Goal: Task Accomplishment & Management: Manage account settings

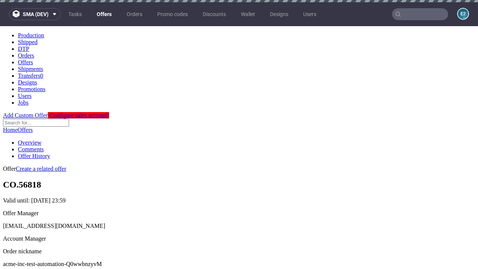
scroll to position [2, 0]
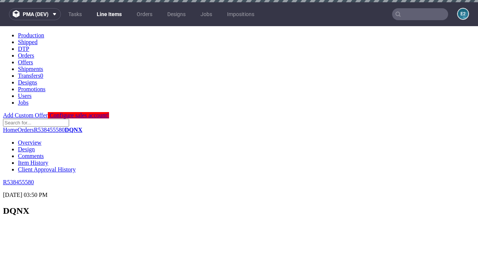
scroll to position [1049, 0]
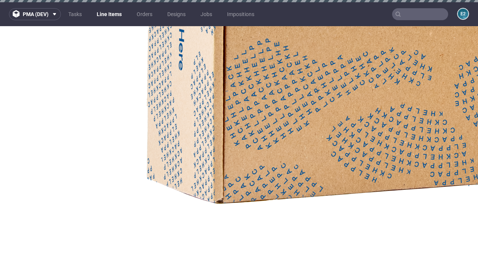
select select "accepted"
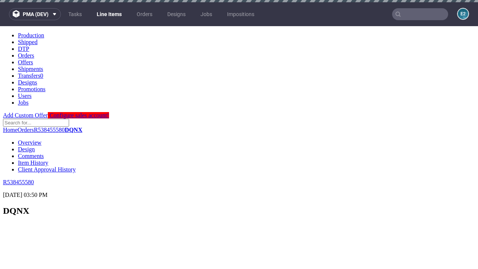
scroll to position [1213, 0]
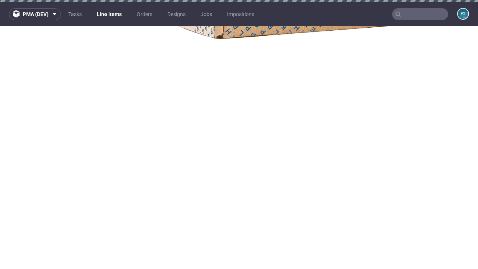
select select "received"
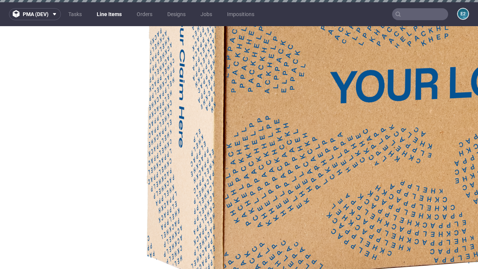
select select "accepted_dtp_issue_reprint"
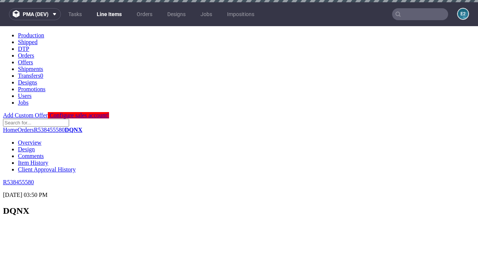
scroll to position [1301, 0]
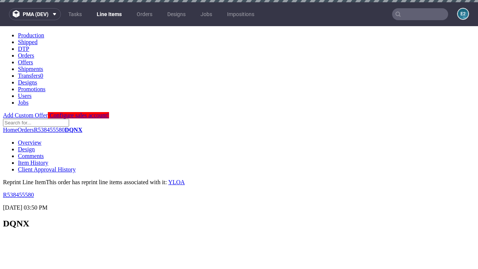
scroll to position [0, 0]
